Goal: Information Seeking & Learning: Learn about a topic

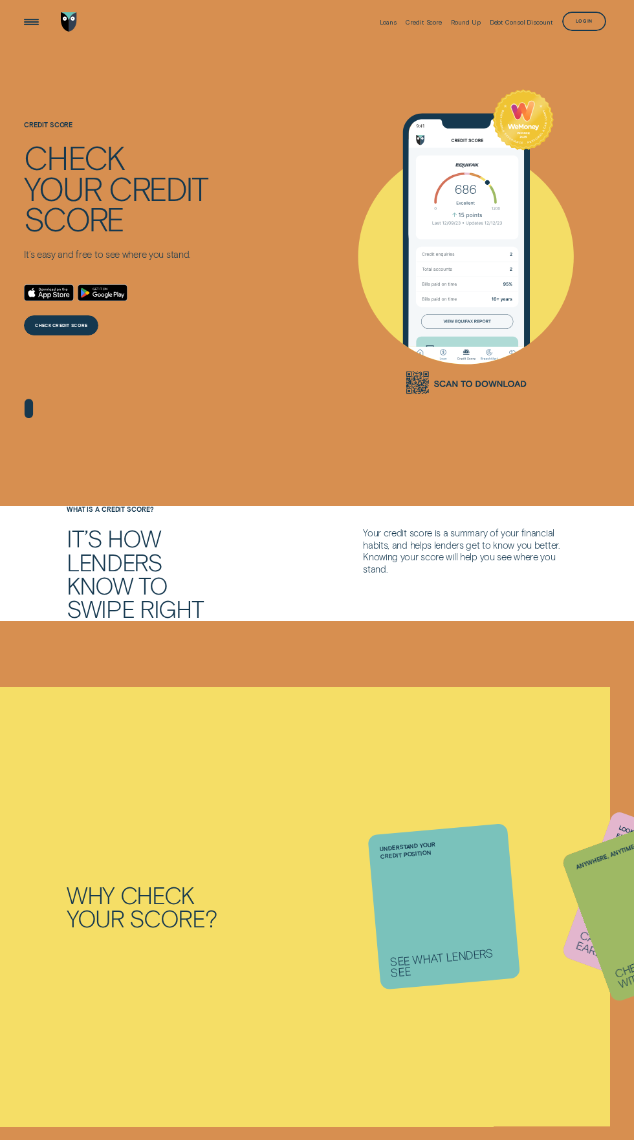
click at [67, 321] on div "CHECK CREDIT SCORE" at bounding box center [61, 325] width 74 height 20
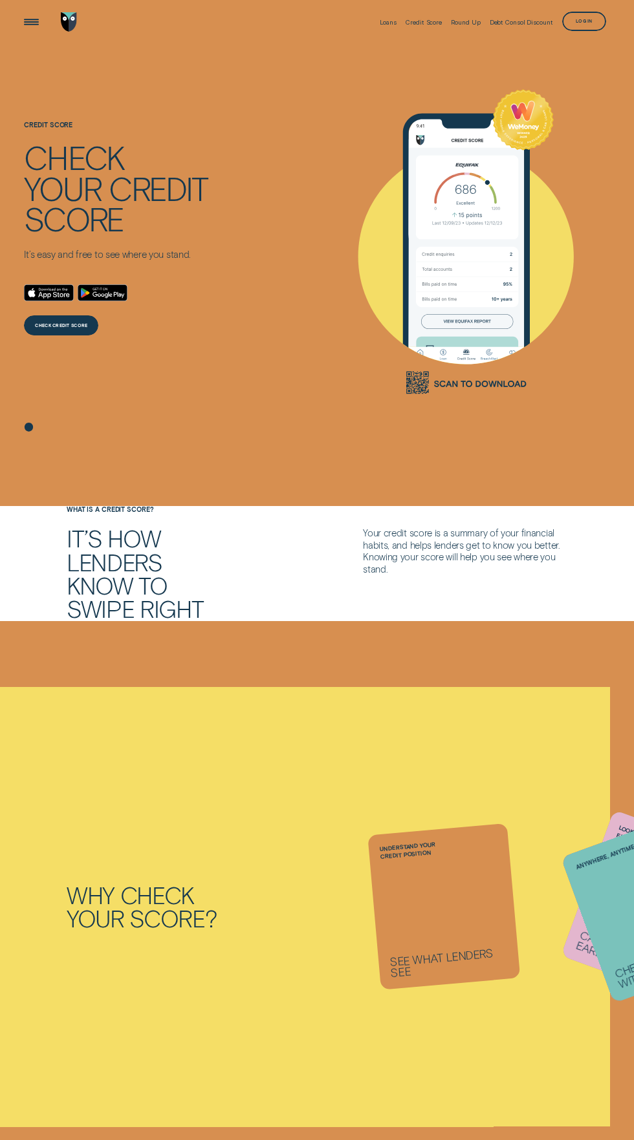
click at [422, 22] on div "Credit Score" at bounding box center [423, 22] width 36 height 7
click at [425, 26] on div at bounding box center [423, 26] width 36 height 1
click at [422, 26] on div at bounding box center [423, 26] width 36 height 1
click at [440, 21] on div "Credit Score" at bounding box center [423, 22] width 36 height 7
